Goal: Download file/media

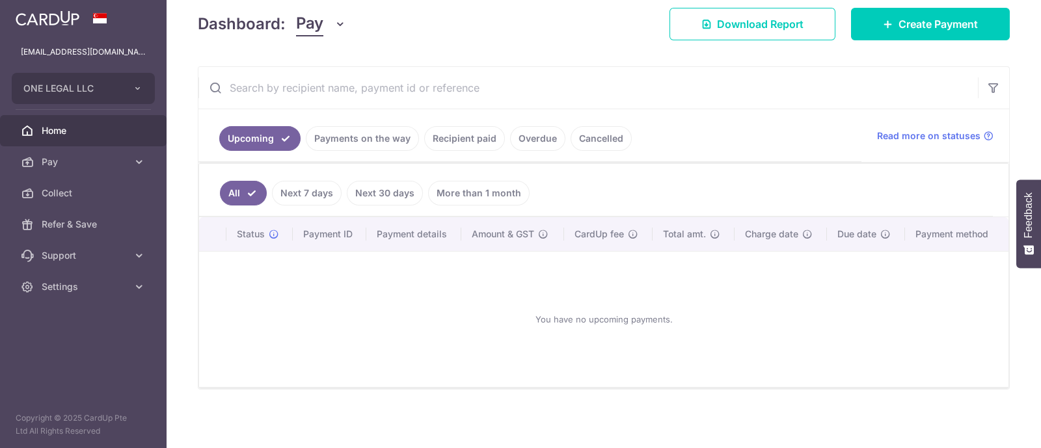
scroll to position [185, 0]
click at [757, 14] on link "Download Report" at bounding box center [752, 24] width 166 height 33
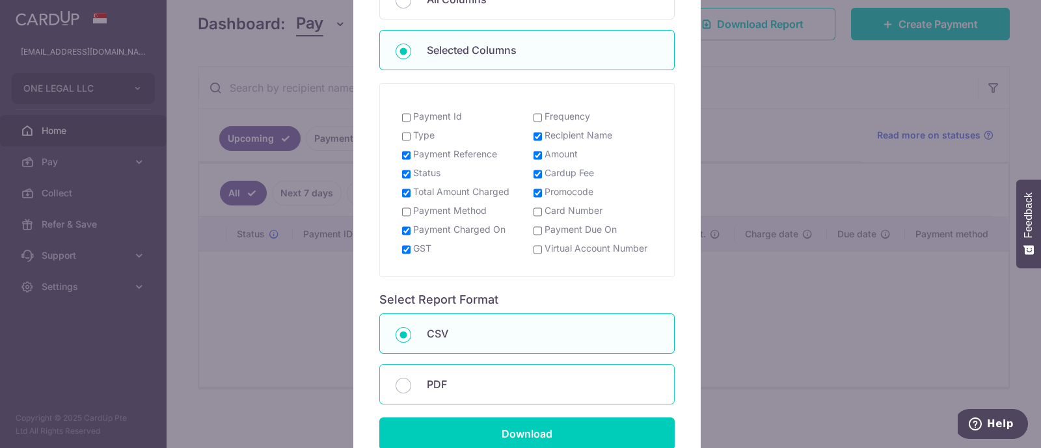
scroll to position [325, 0]
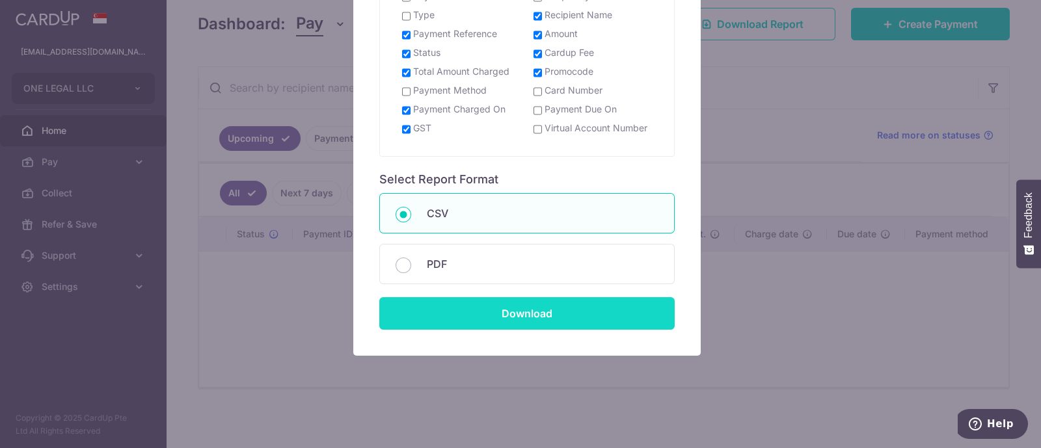
click at [537, 312] on input "Download" at bounding box center [526, 313] width 295 height 33
